Goal: Task Accomplishment & Management: Use online tool/utility

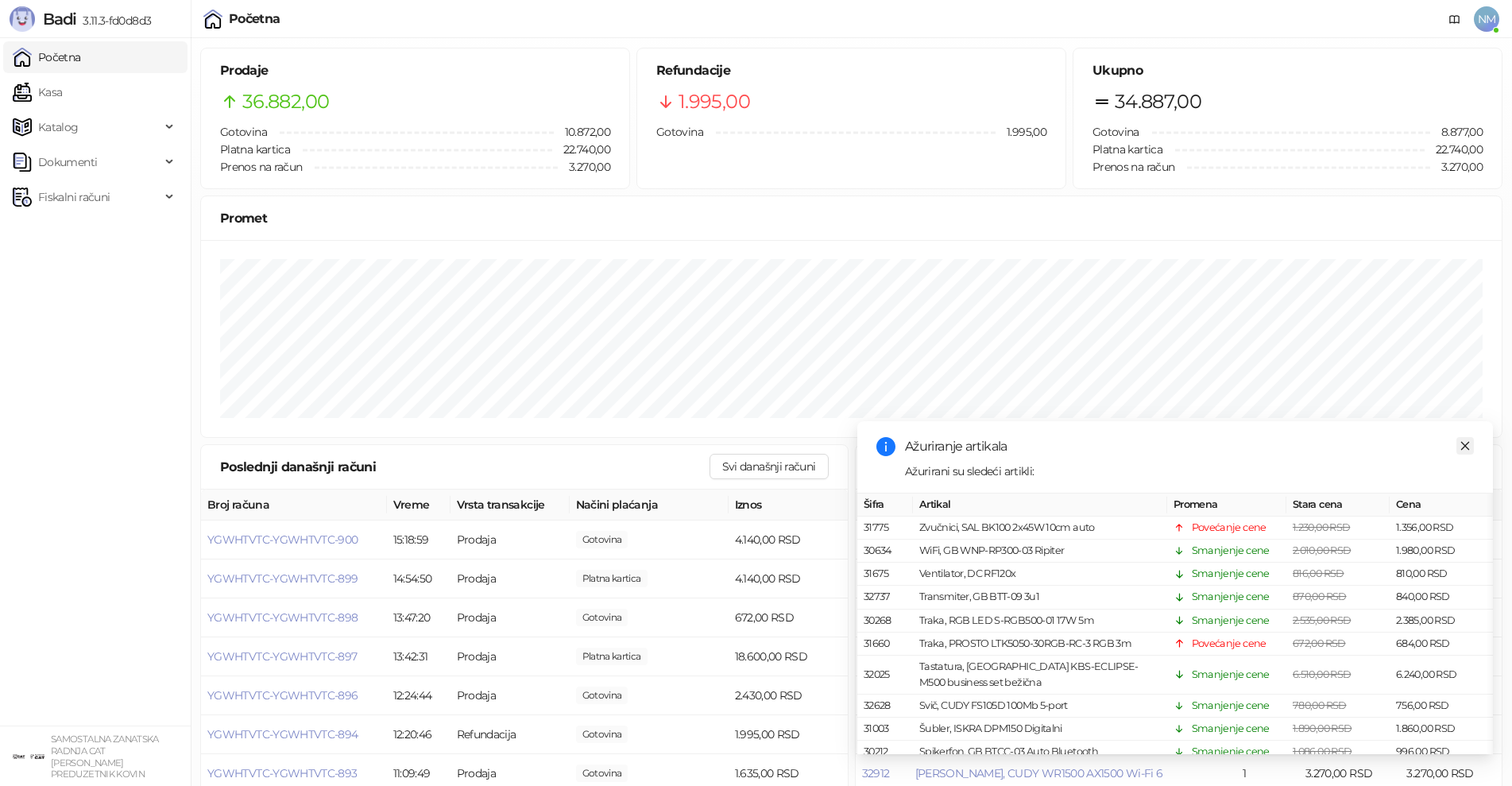
click at [1468, 446] on icon "close" at bounding box center [1466, 446] width 11 height 11
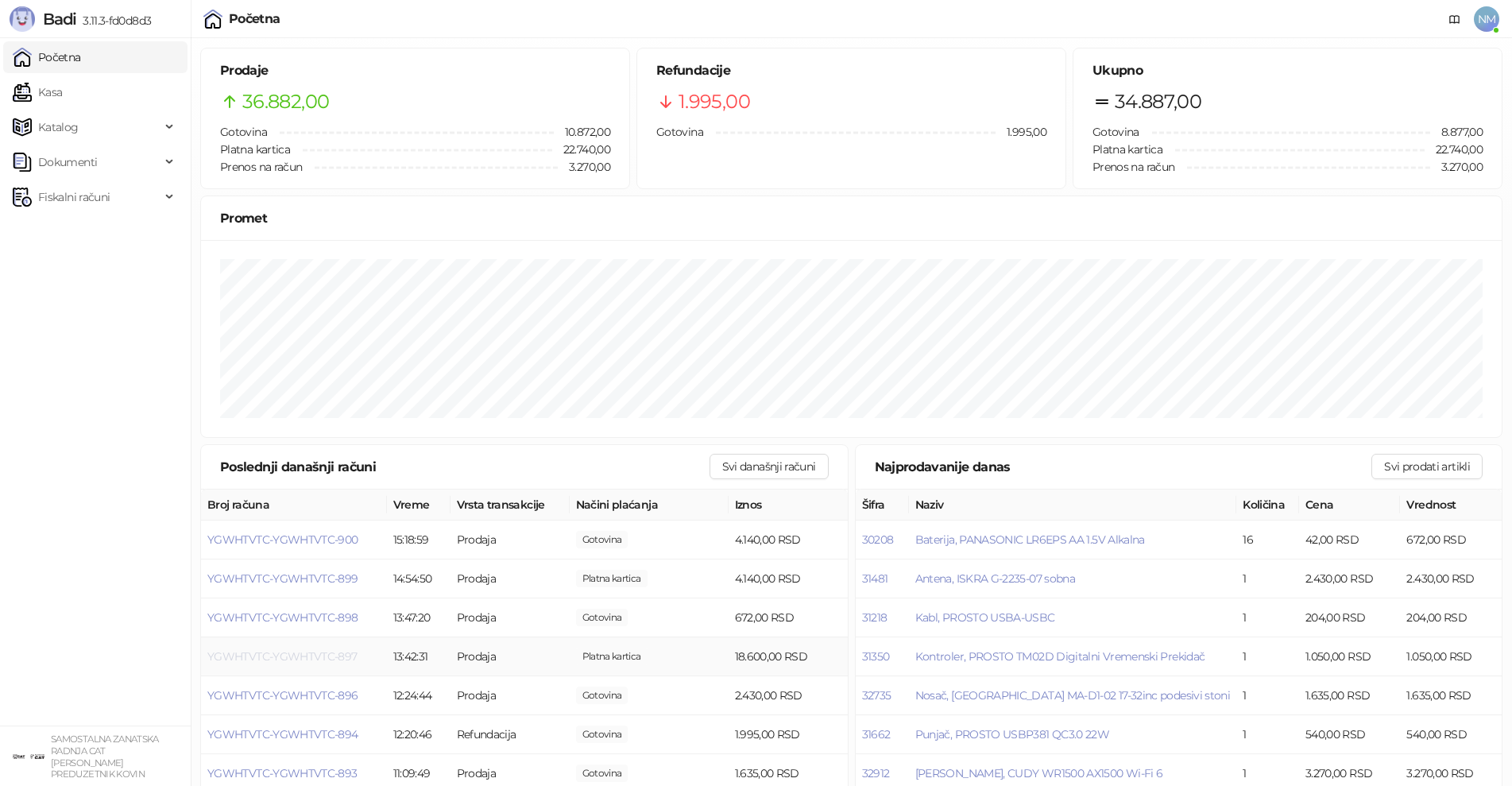
click at [235, 657] on span "YGWHTVTC-YGWHTVTC-897" at bounding box center [283, 657] width 150 height 15
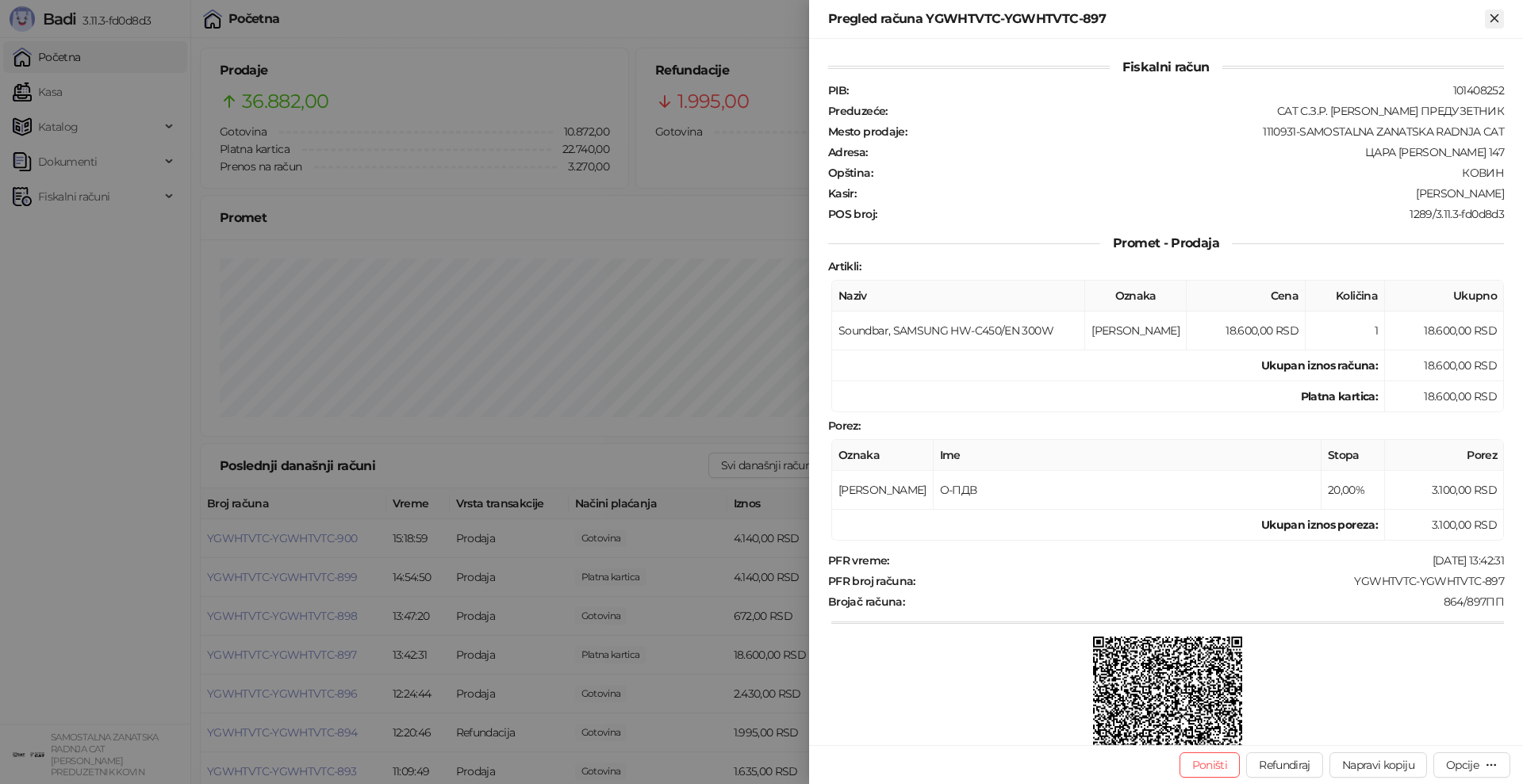
click at [1496, 15] on icon "Zatvori" at bounding box center [1495, 18] width 15 height 15
